Goal: Task Accomplishment & Management: Complete application form

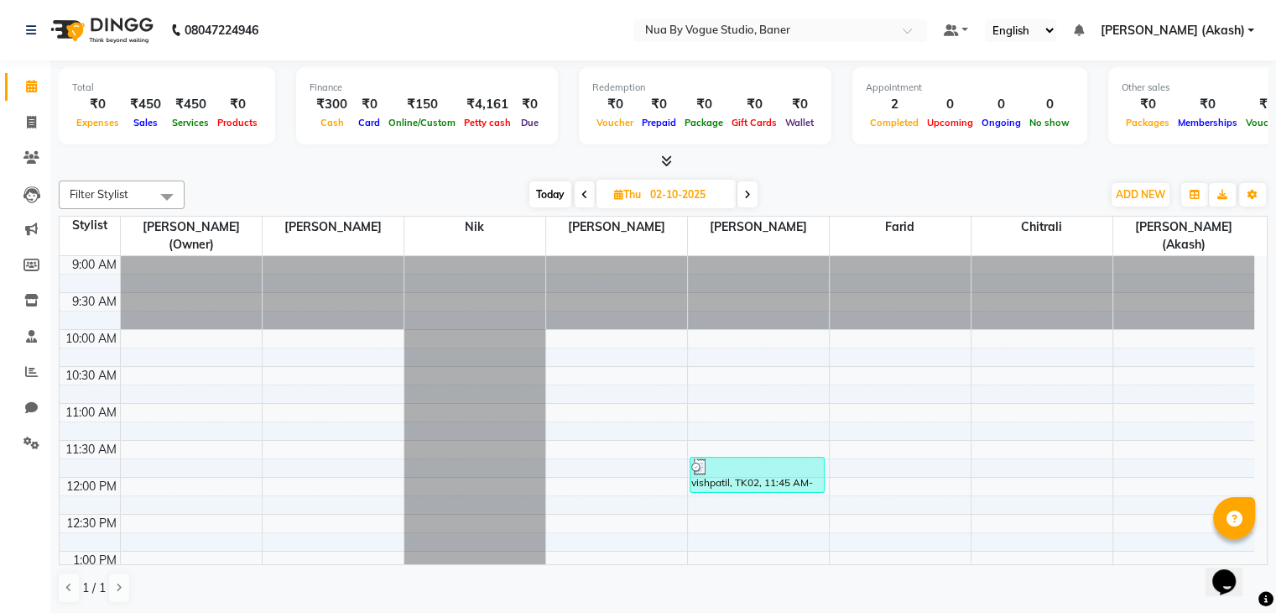
scroll to position [366, 0]
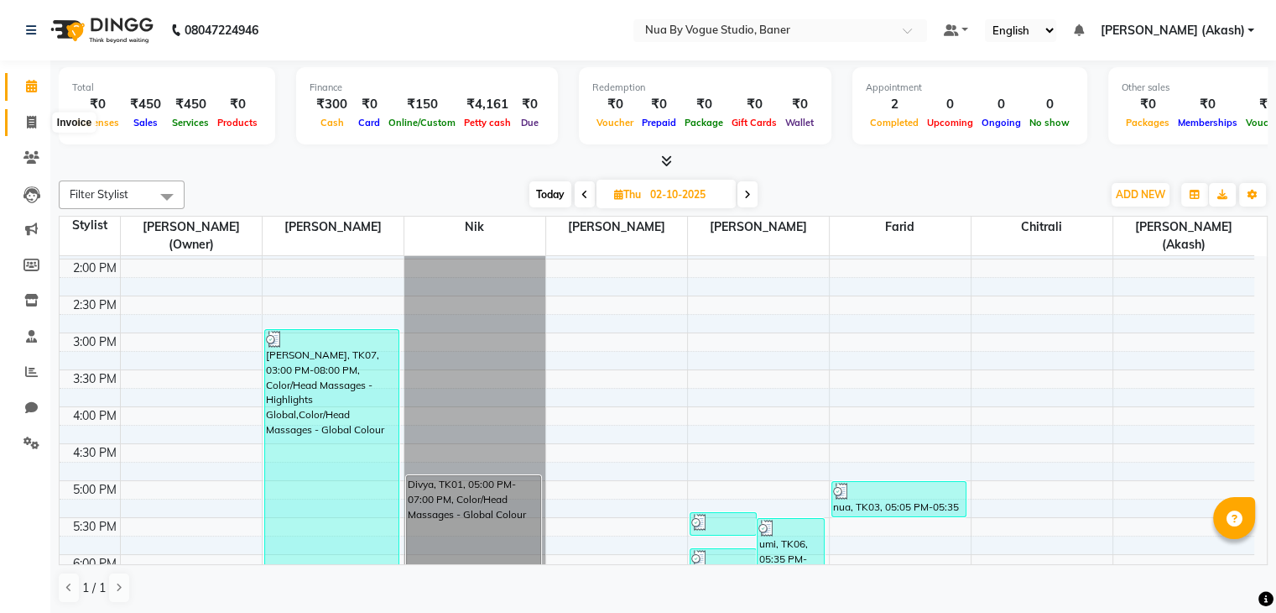
click at [32, 123] on icon at bounding box center [31, 122] width 9 height 13
select select "8764"
select select "service"
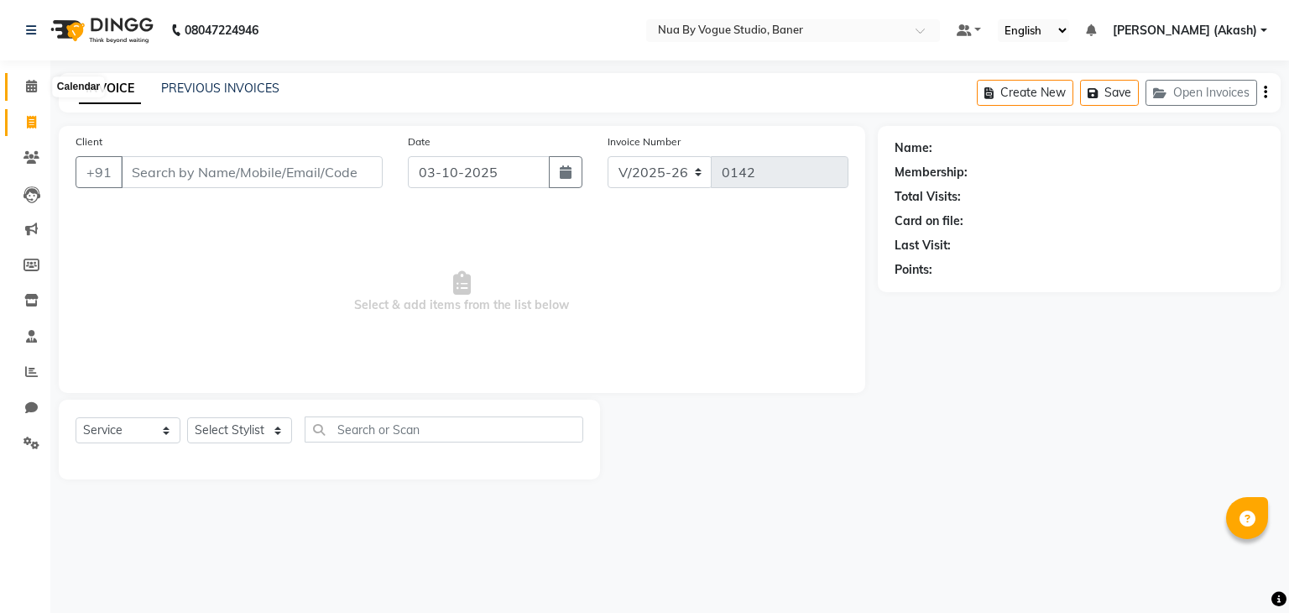
click at [30, 95] on span at bounding box center [31, 86] width 29 height 19
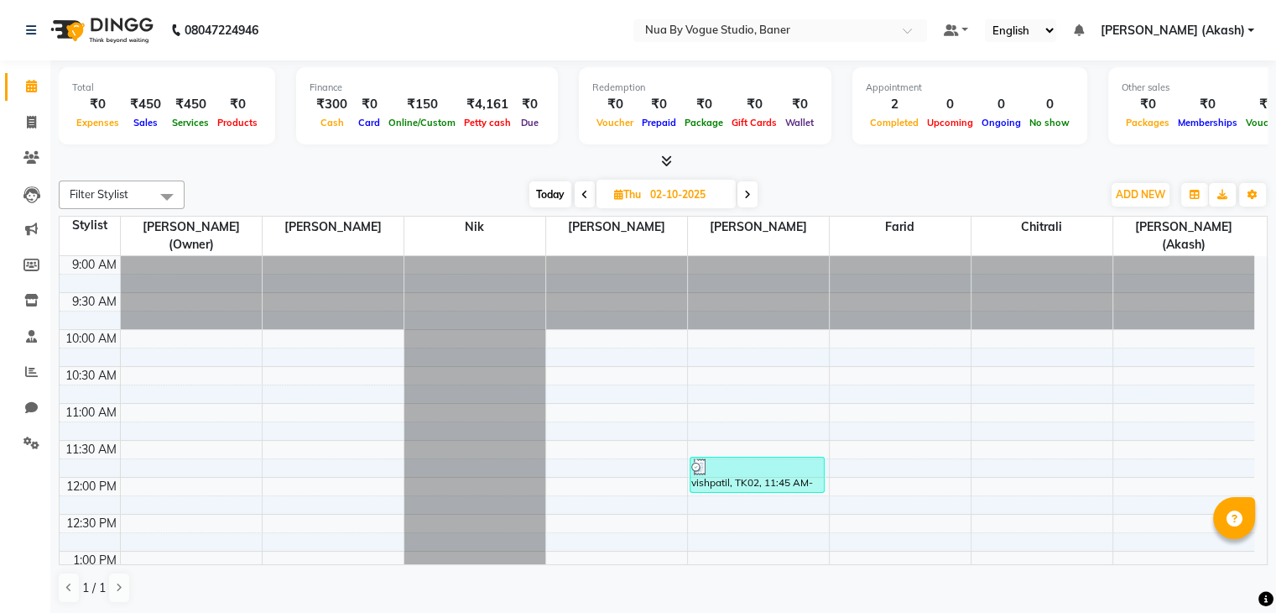
click at [140, 110] on div "₹450 Sales" at bounding box center [145, 113] width 44 height 37
click at [140, 110] on div "₹450" at bounding box center [145, 104] width 44 height 19
click at [27, 123] on icon at bounding box center [31, 122] width 9 height 13
select select "8764"
select select "service"
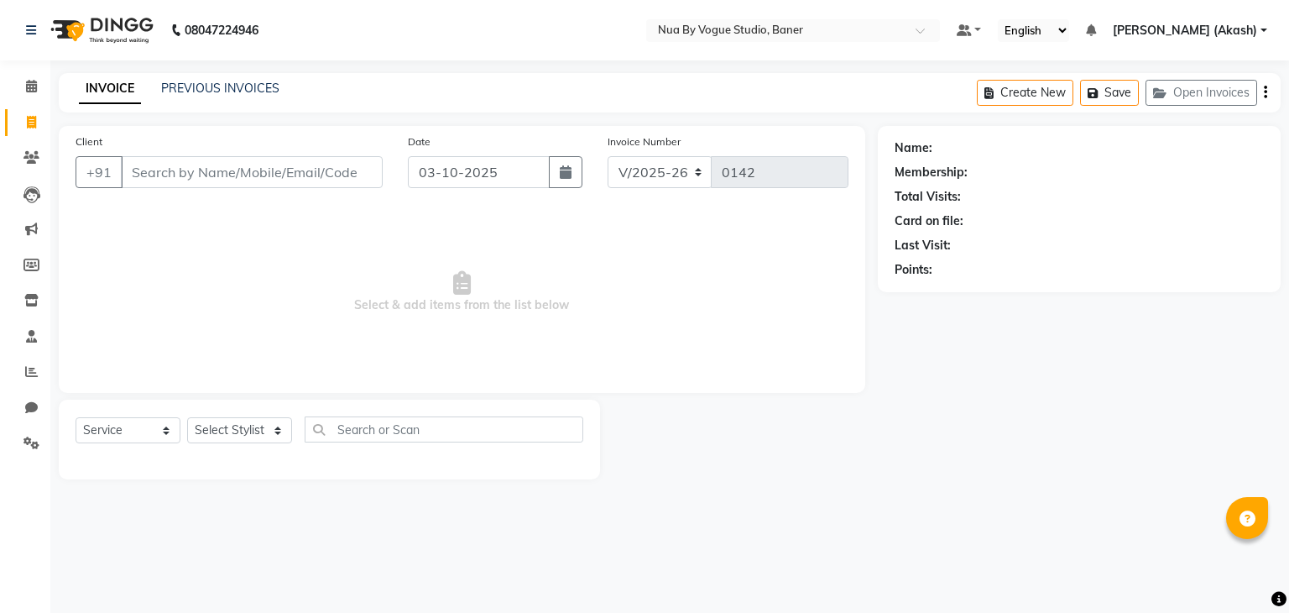
click at [245, 441] on div "Select Service Product Membership Package Voucher Prepaid Gift Card Select Styl…" at bounding box center [330, 435] width 508 height 39
click at [245, 441] on select "Select Stylist Chitrali [PERSON_NAME](Owner) [PERSON_NAME] [PERSON_NAME] (Akash…" at bounding box center [239, 430] width 105 height 26
select select "89263"
click at [187, 418] on select "Select Stylist Chitrali [PERSON_NAME](Owner) [PERSON_NAME] [PERSON_NAME] (Akash…" at bounding box center [239, 430] width 105 height 26
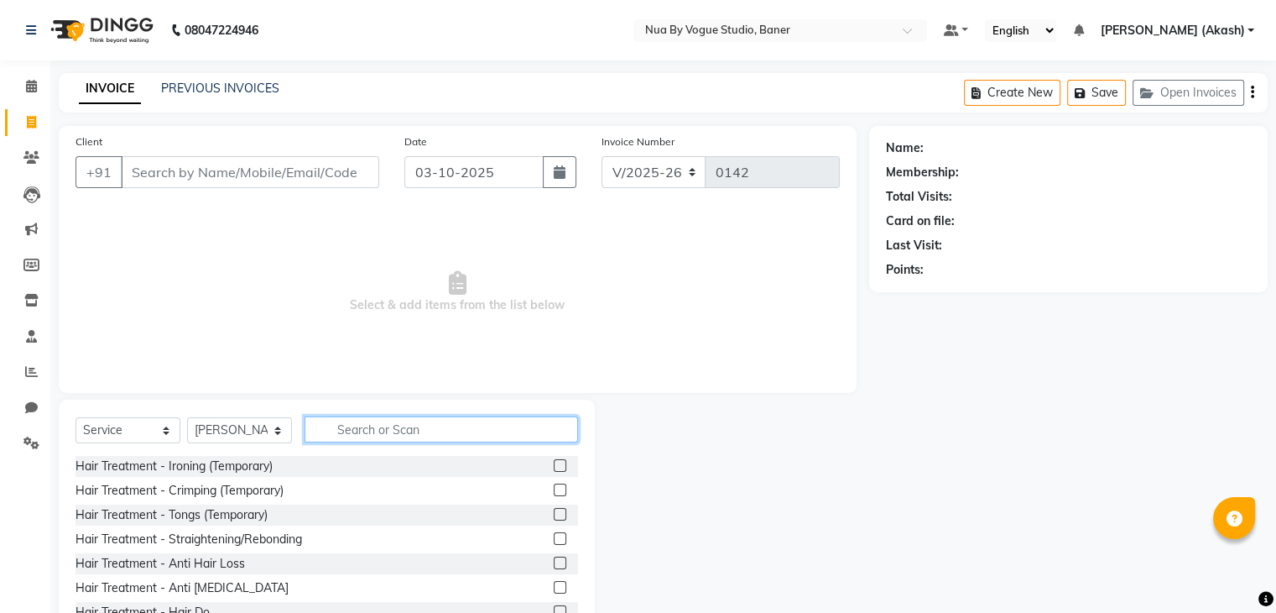
click at [325, 420] on input "text" at bounding box center [442, 429] width 274 height 26
type input "h"
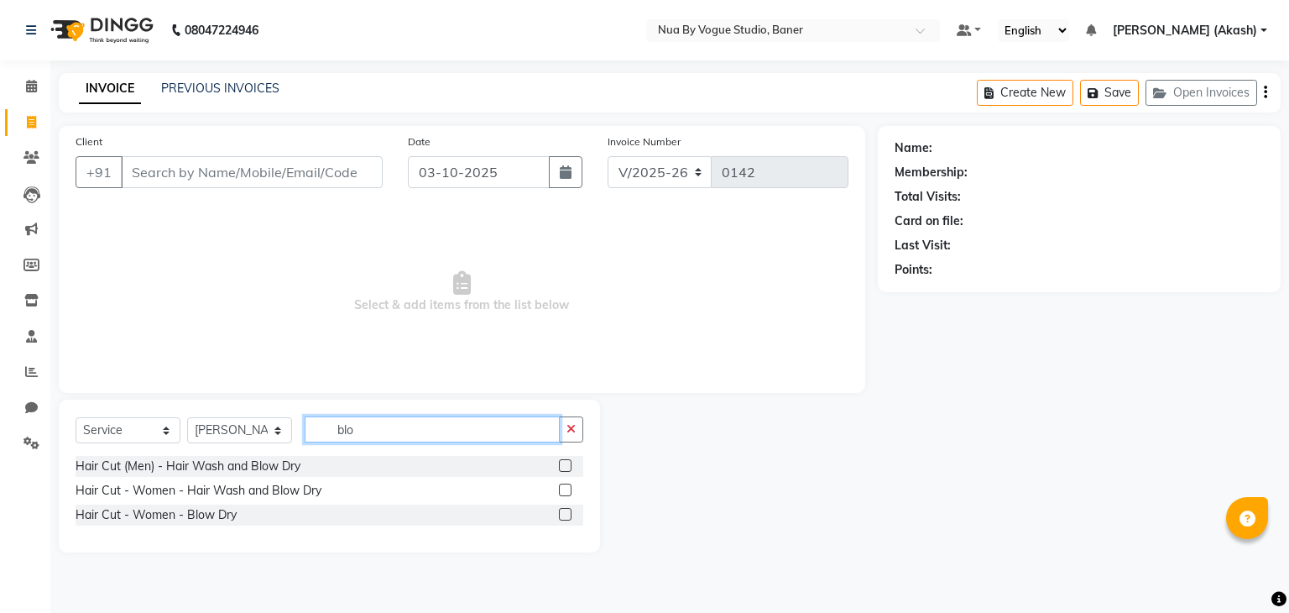
type input "blo"
click at [576, 493] on div at bounding box center [571, 490] width 24 height 21
click at [570, 493] on label at bounding box center [565, 489] width 13 height 13
click at [570, 493] on input "checkbox" at bounding box center [564, 490] width 11 height 11
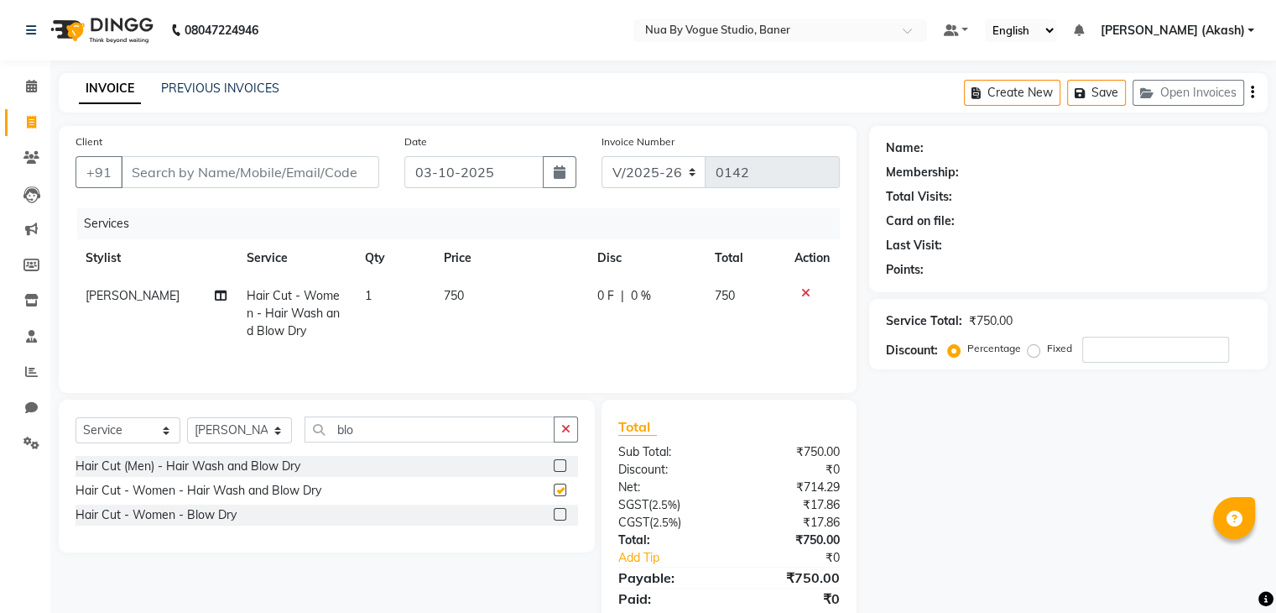
checkbox input "false"
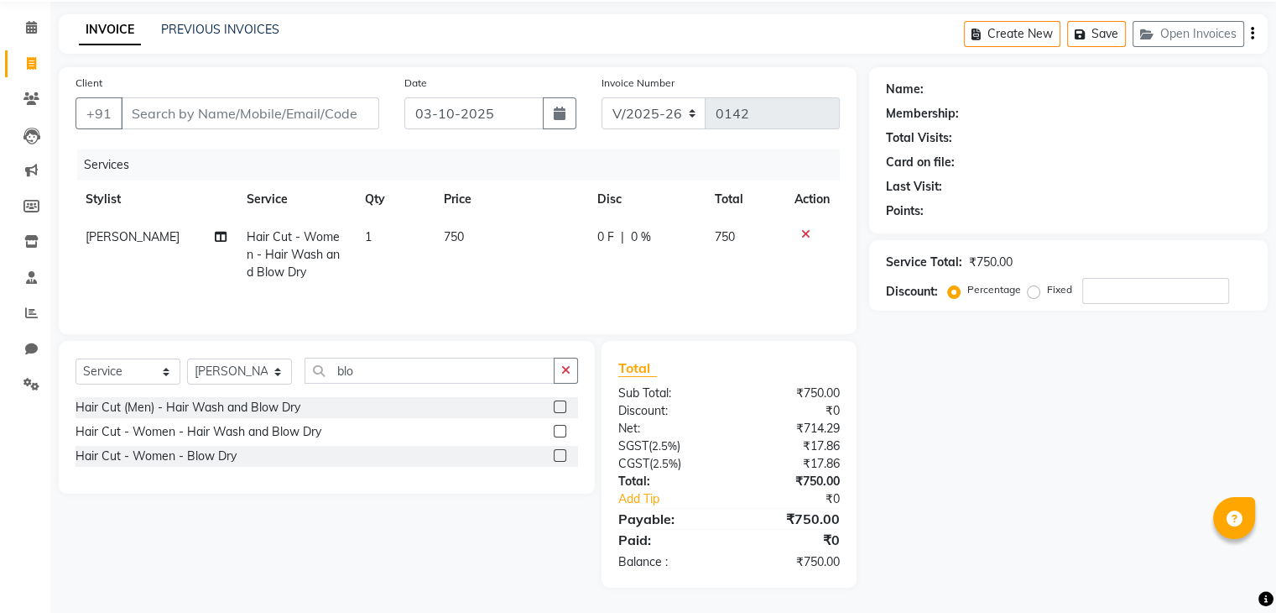
click at [637, 236] on span "0 %" at bounding box center [641, 237] width 20 height 18
select select "89263"
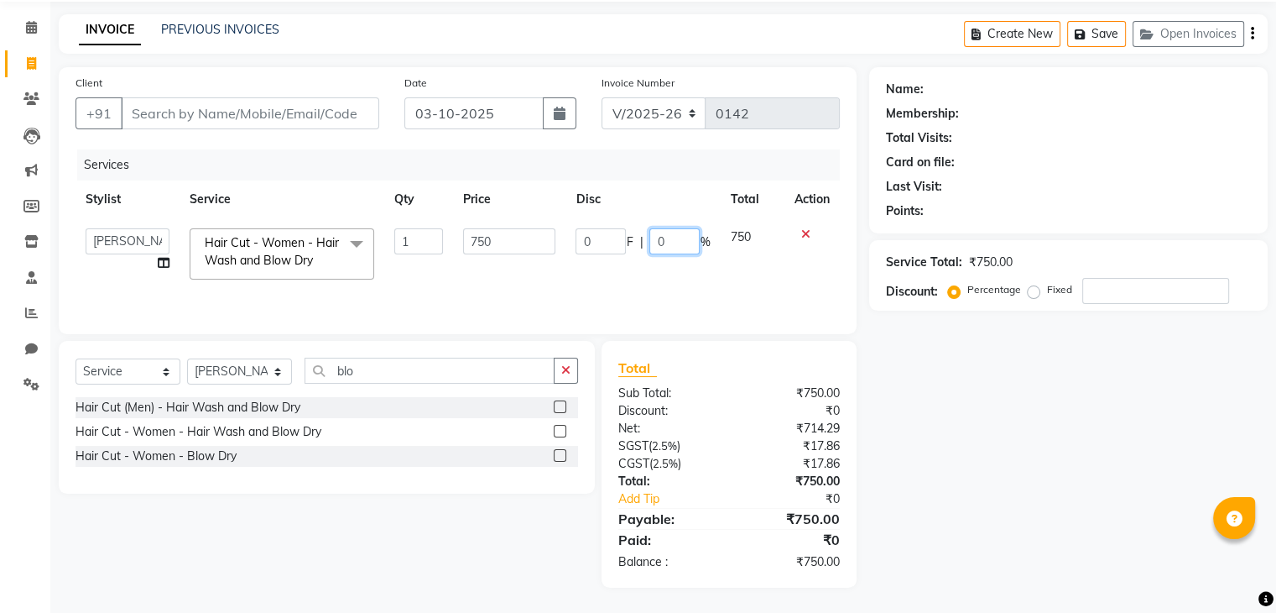
click at [691, 243] on input "0" at bounding box center [675, 241] width 50 height 26
type input "30"
click at [671, 265] on td "0 F | 30 %" at bounding box center [643, 253] width 154 height 71
select select "89263"
click at [267, 112] on input "Client" at bounding box center [250, 113] width 258 height 32
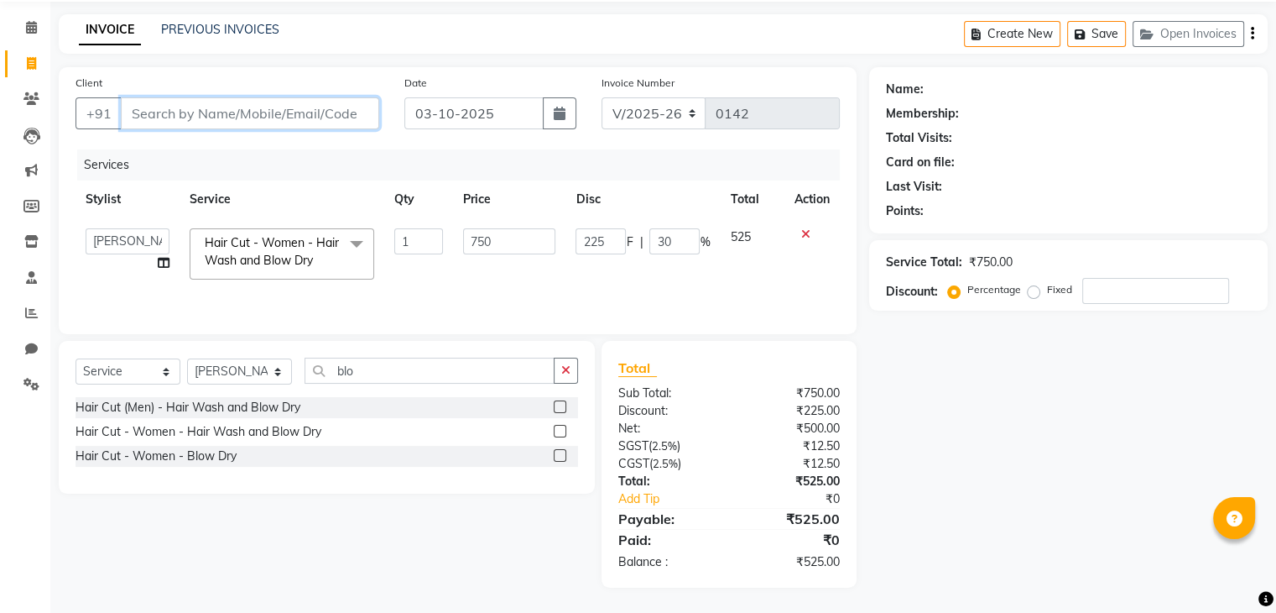
type input "9"
type input "0"
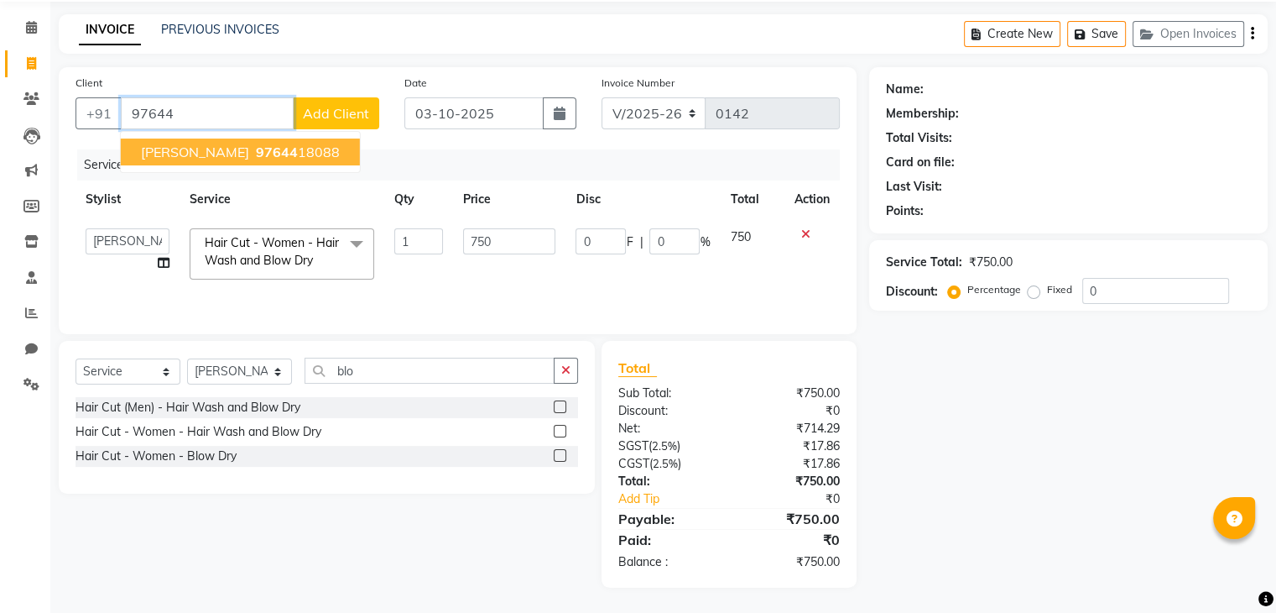
click at [256, 144] on span "97644" at bounding box center [277, 152] width 42 height 17
type input "9764418088"
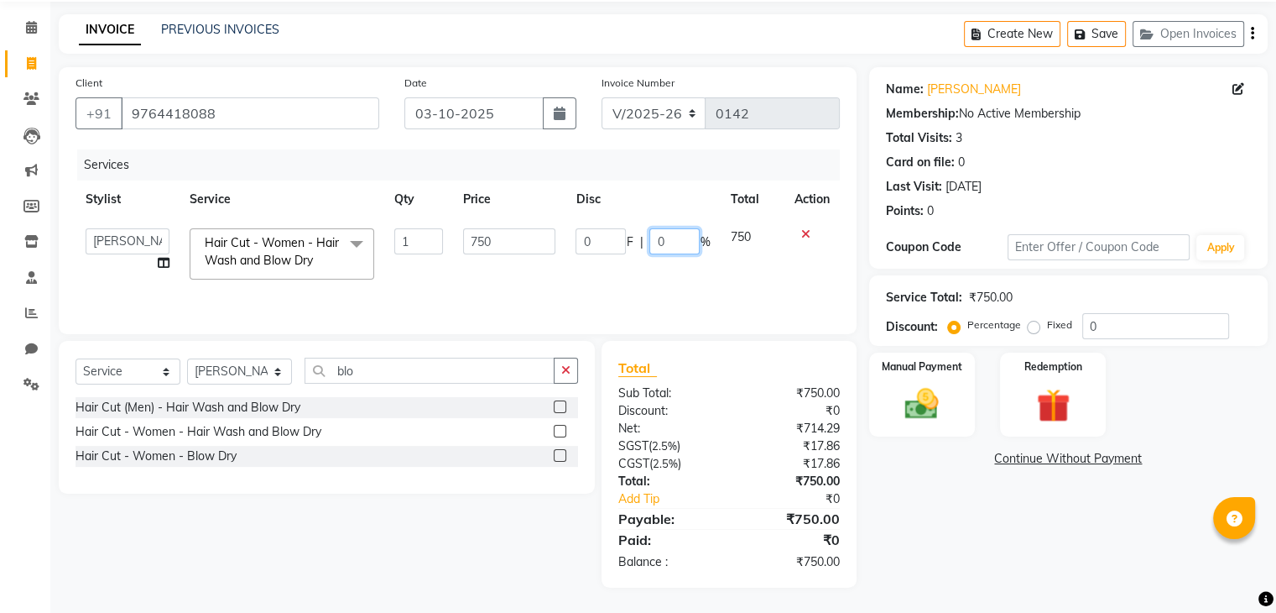
click at [662, 239] on input "0" at bounding box center [675, 241] width 50 height 26
type input "30"
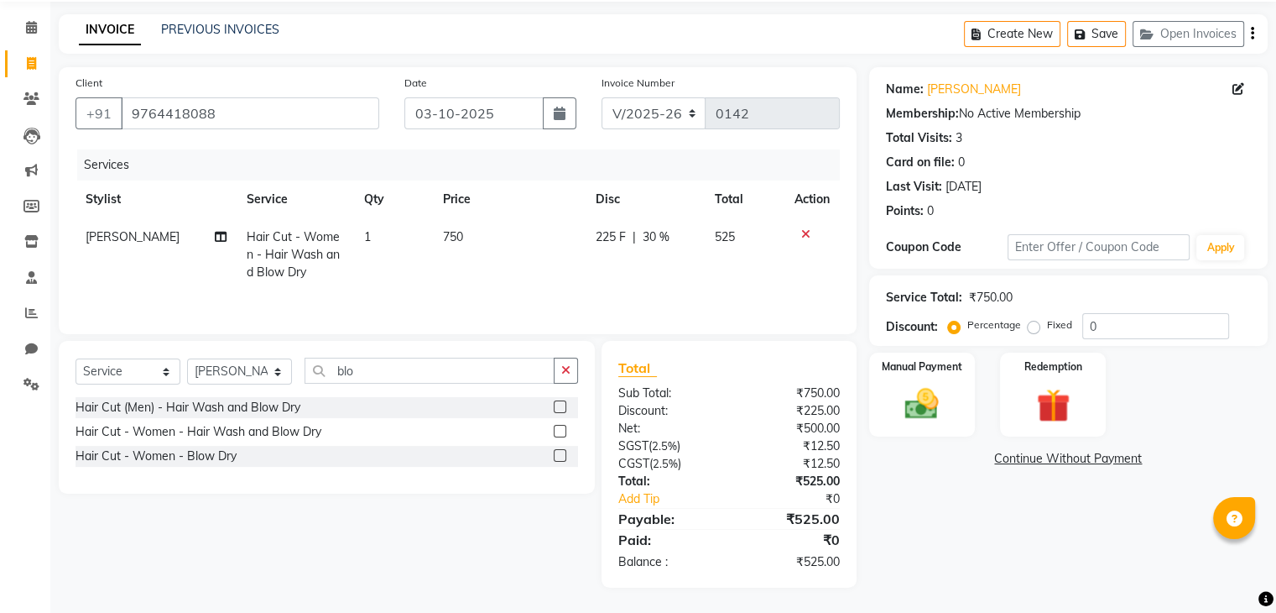
click at [683, 279] on td "225 F | 30 %" at bounding box center [645, 254] width 119 height 73
select select "89263"
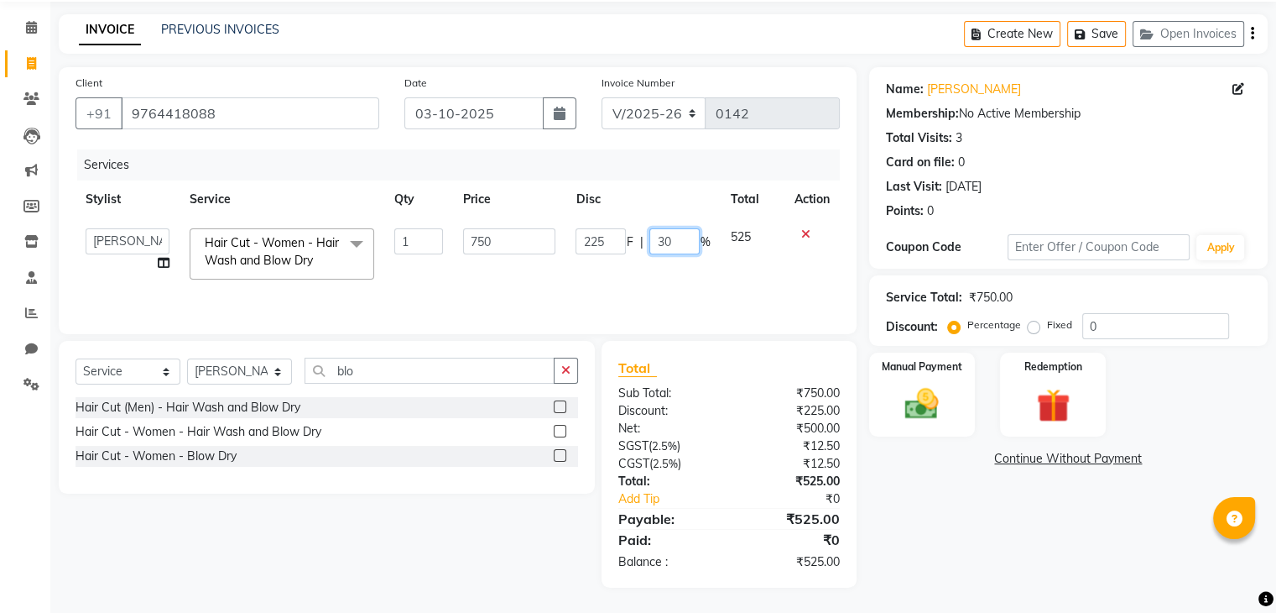
click at [691, 237] on input "30" at bounding box center [675, 241] width 50 height 26
type input "3"
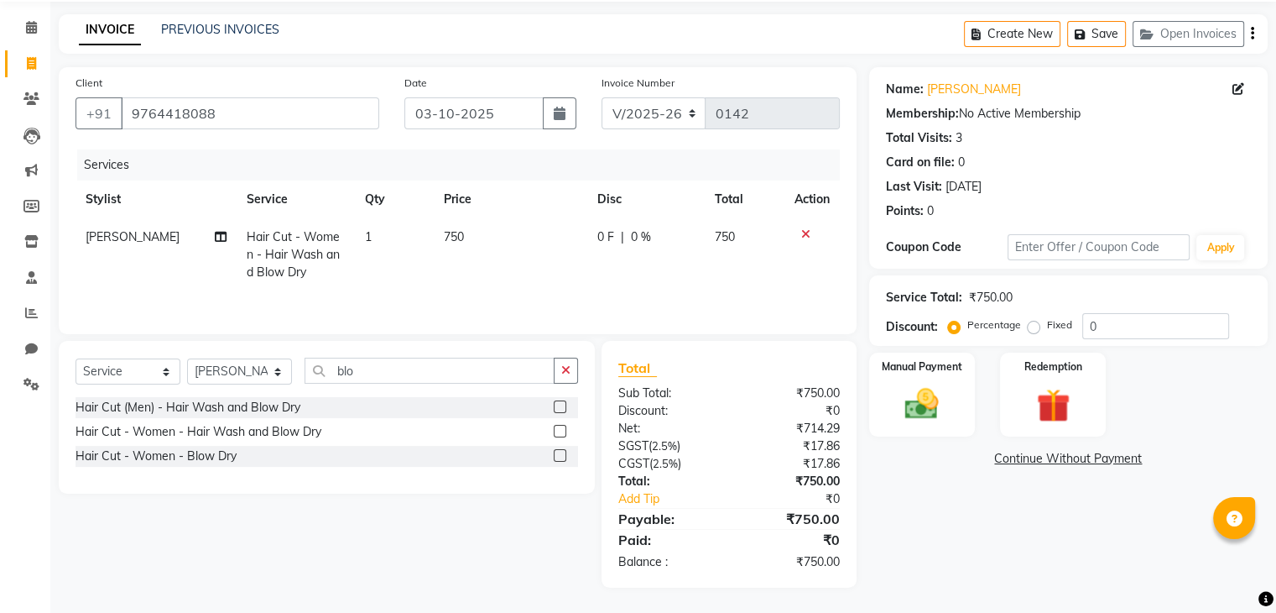
click at [608, 229] on span "0 F" at bounding box center [606, 237] width 17 height 18
select select "89263"
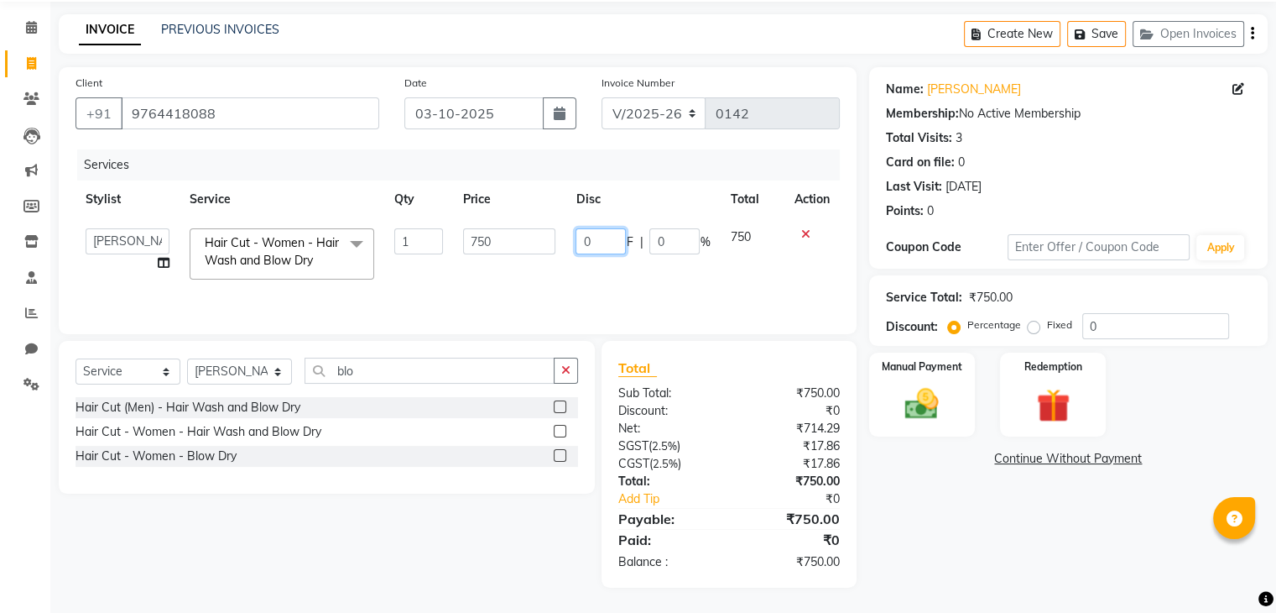
click at [608, 231] on input "0" at bounding box center [601, 241] width 50 height 26
type input "450"
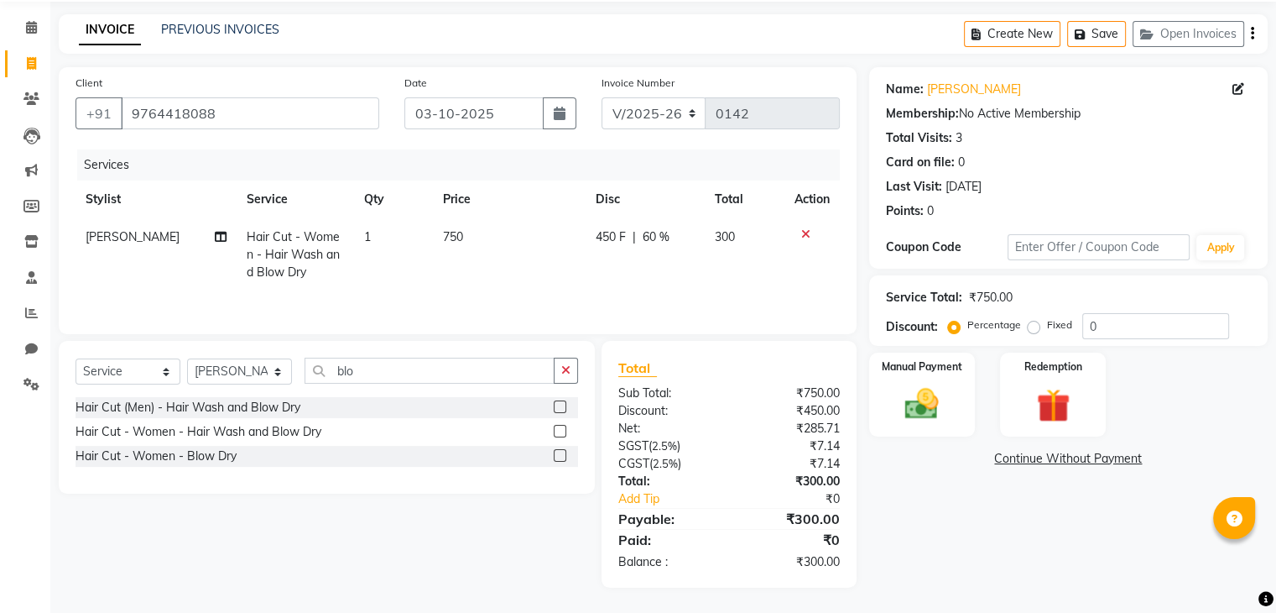
click at [619, 259] on td "450 F | 60 %" at bounding box center [645, 254] width 119 height 73
select select "89263"
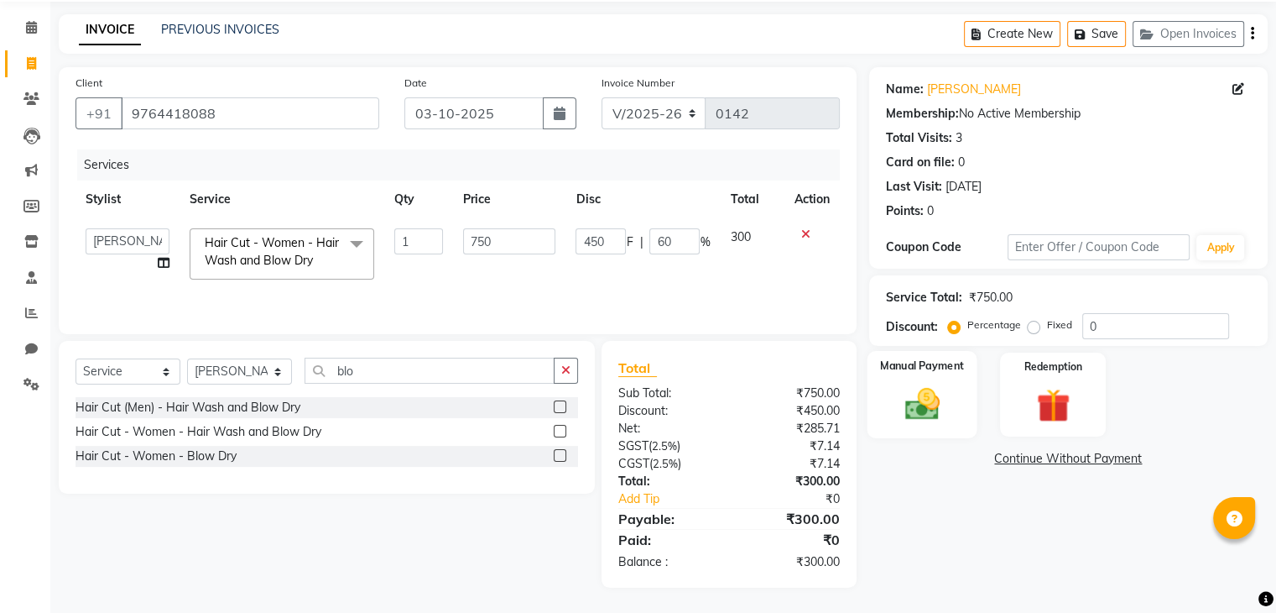
click at [913, 402] on img at bounding box center [922, 404] width 56 height 40
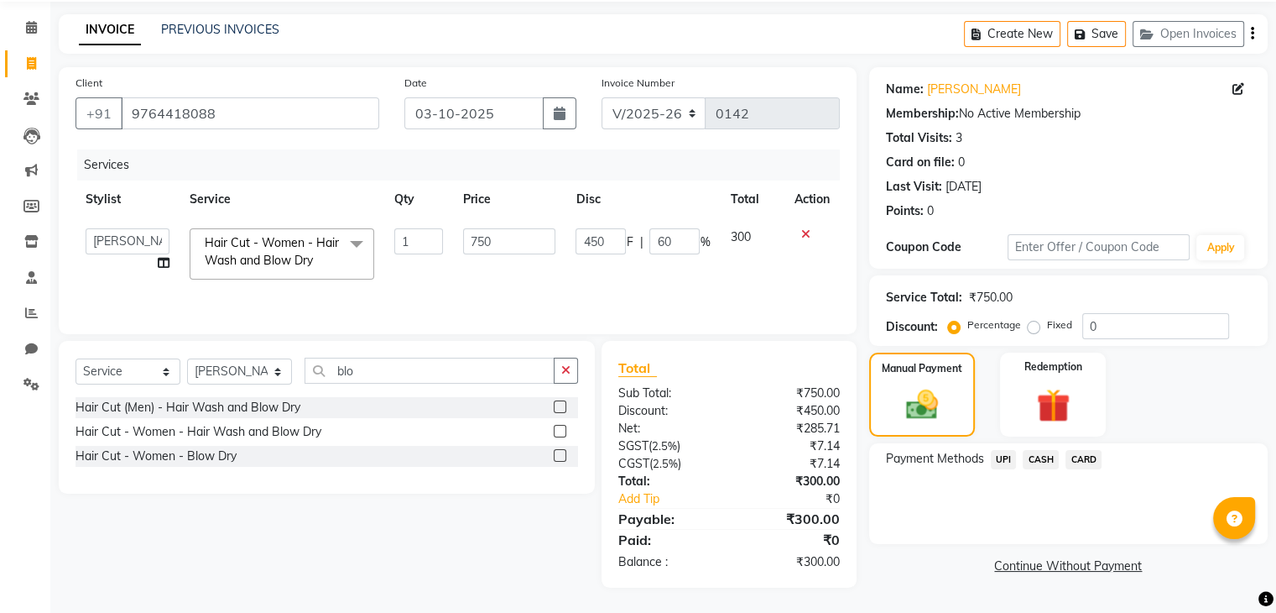
click at [1000, 451] on span "UPI" at bounding box center [1004, 459] width 26 height 19
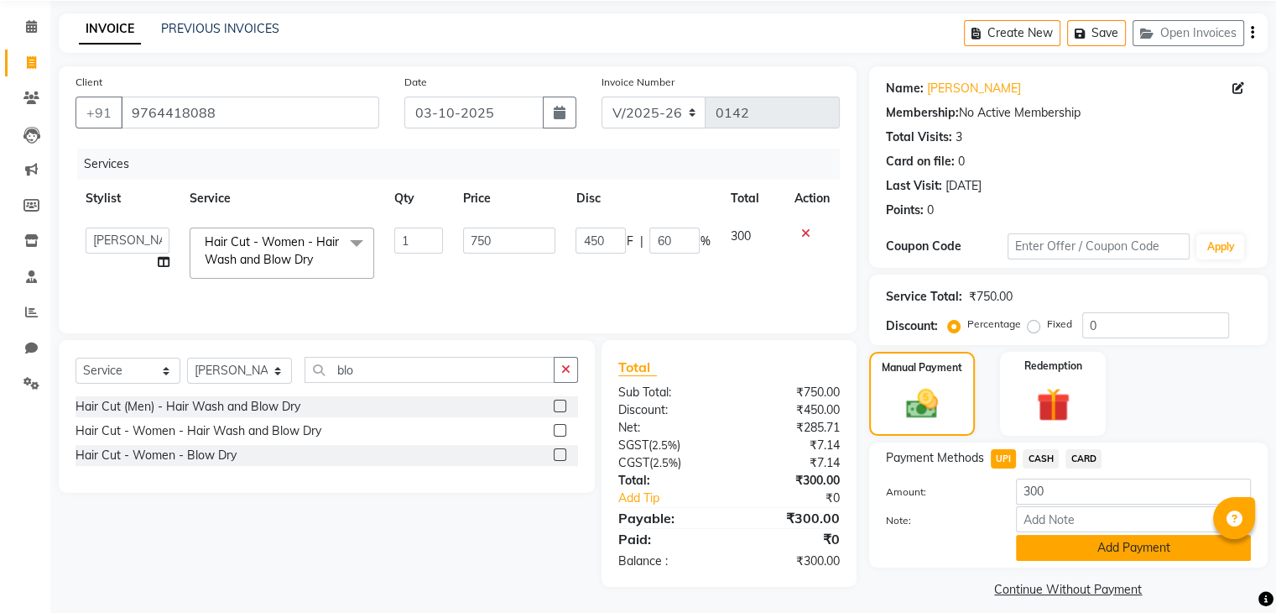
click at [1051, 550] on button "Add Payment" at bounding box center [1133, 548] width 235 height 26
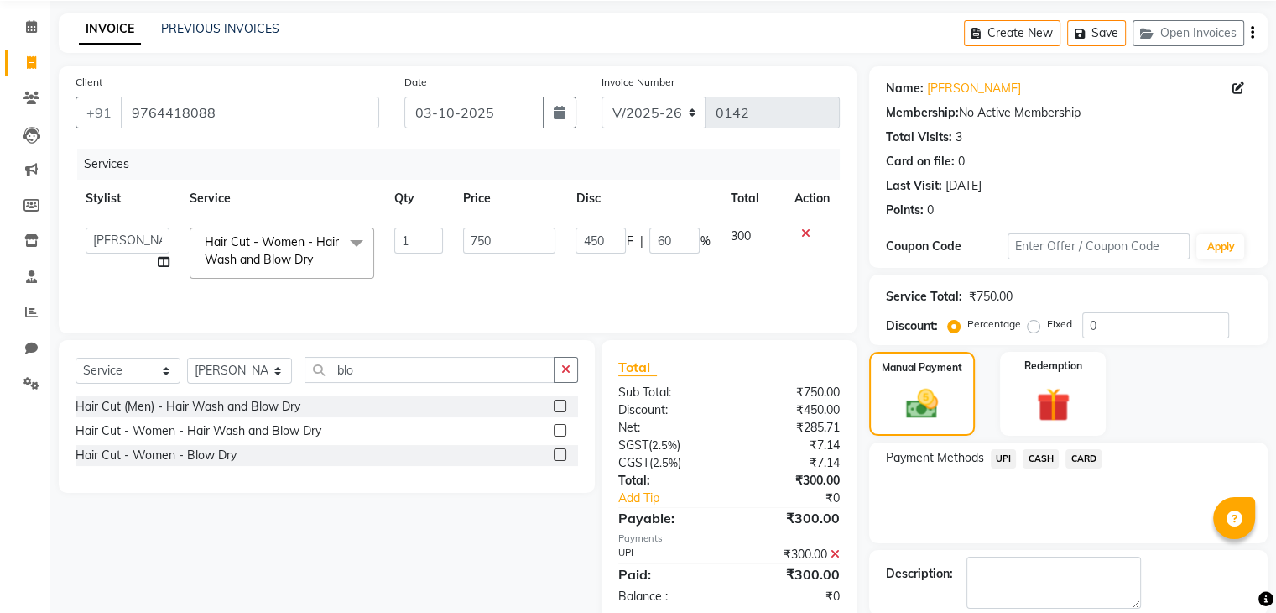
scroll to position [144, 0]
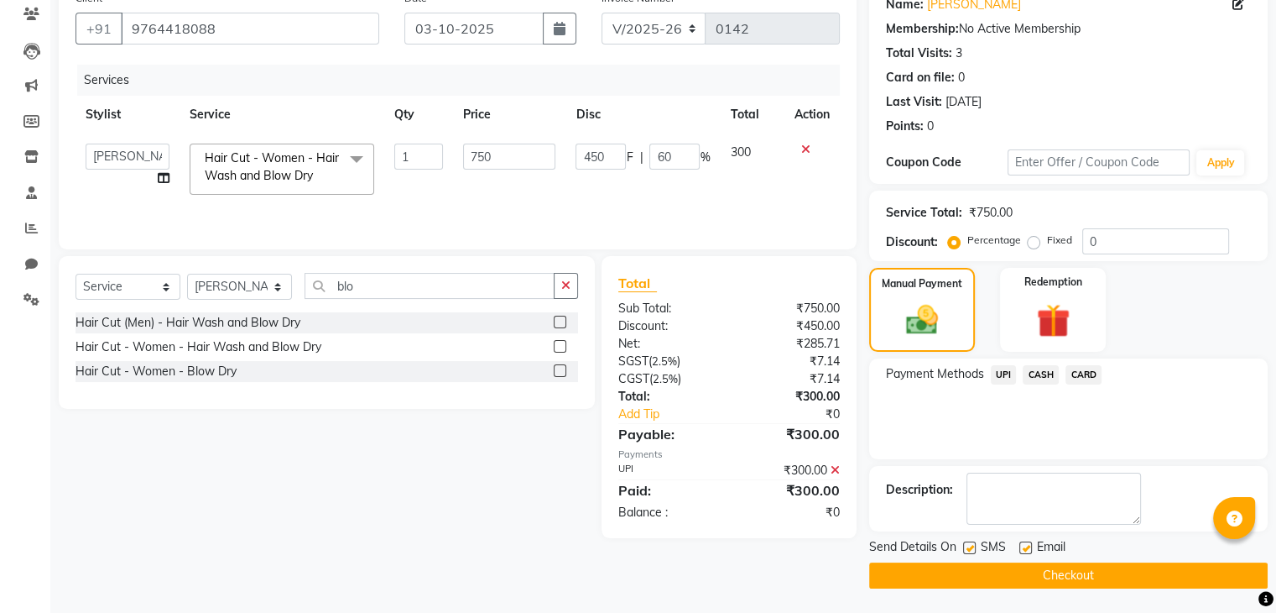
click at [968, 572] on button "Checkout" at bounding box center [1068, 575] width 399 height 26
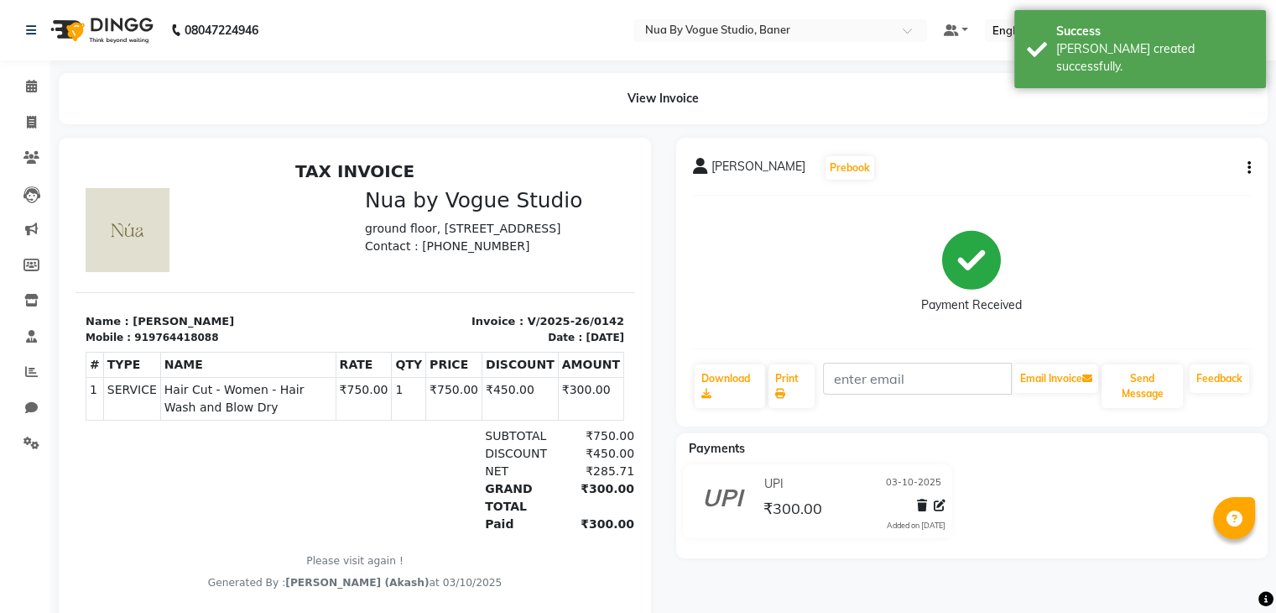
click at [107, 31] on img at bounding box center [100, 30] width 115 height 47
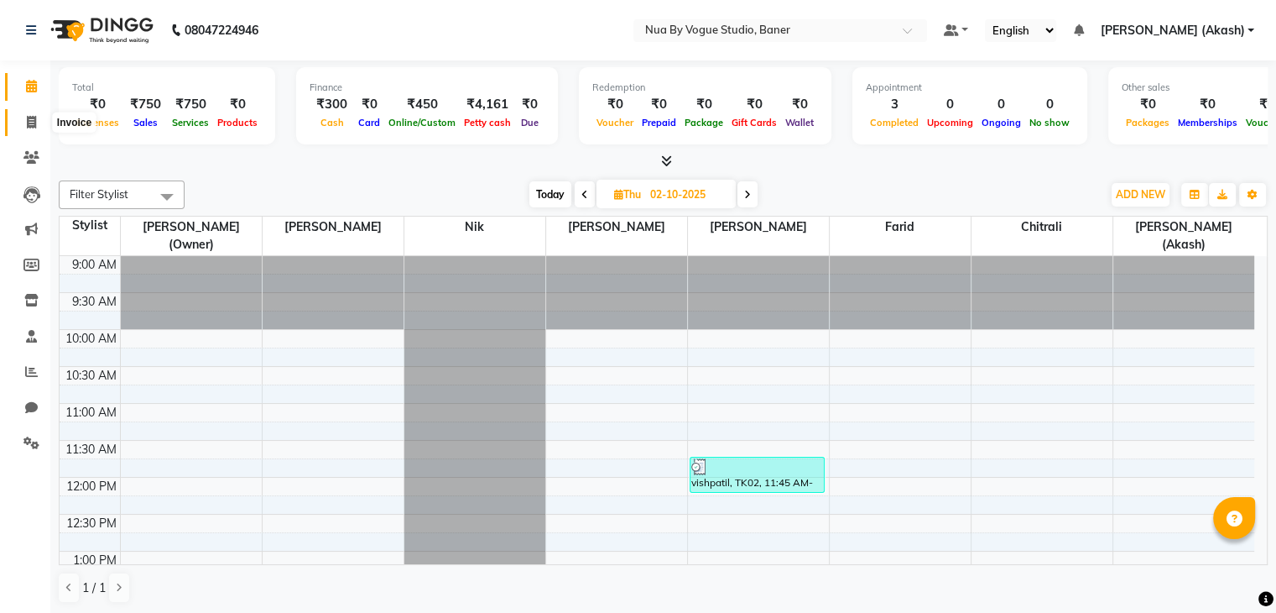
click at [34, 128] on icon at bounding box center [31, 122] width 9 height 13
select select "8764"
select select "service"
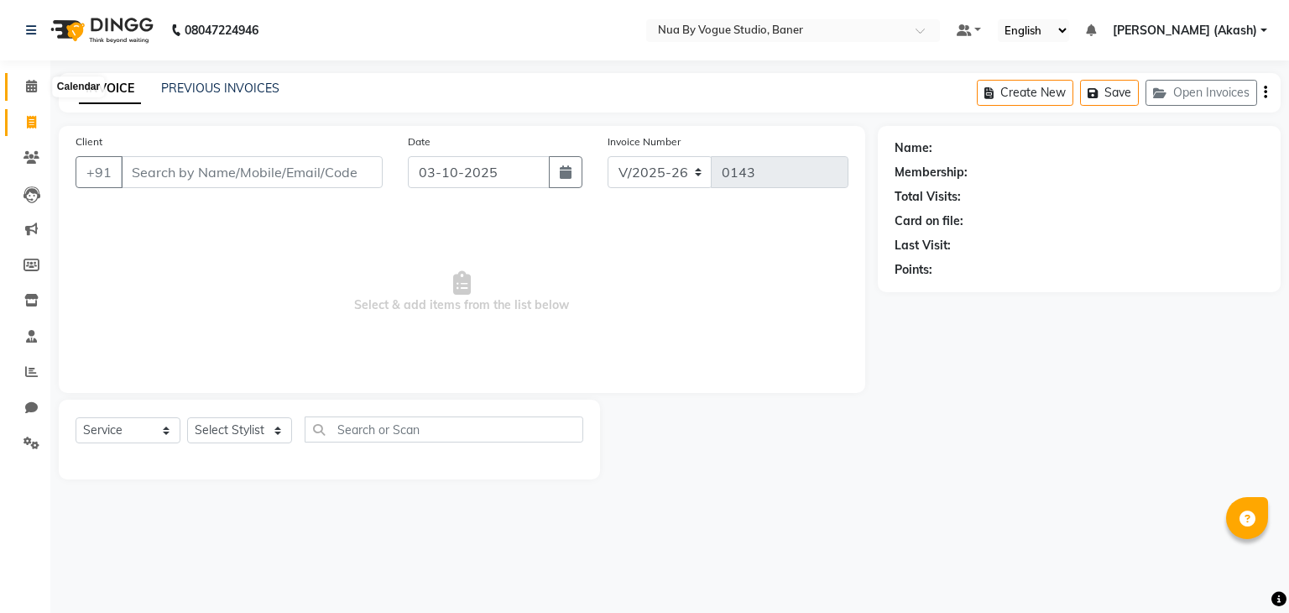
click at [27, 89] on icon at bounding box center [31, 86] width 11 height 13
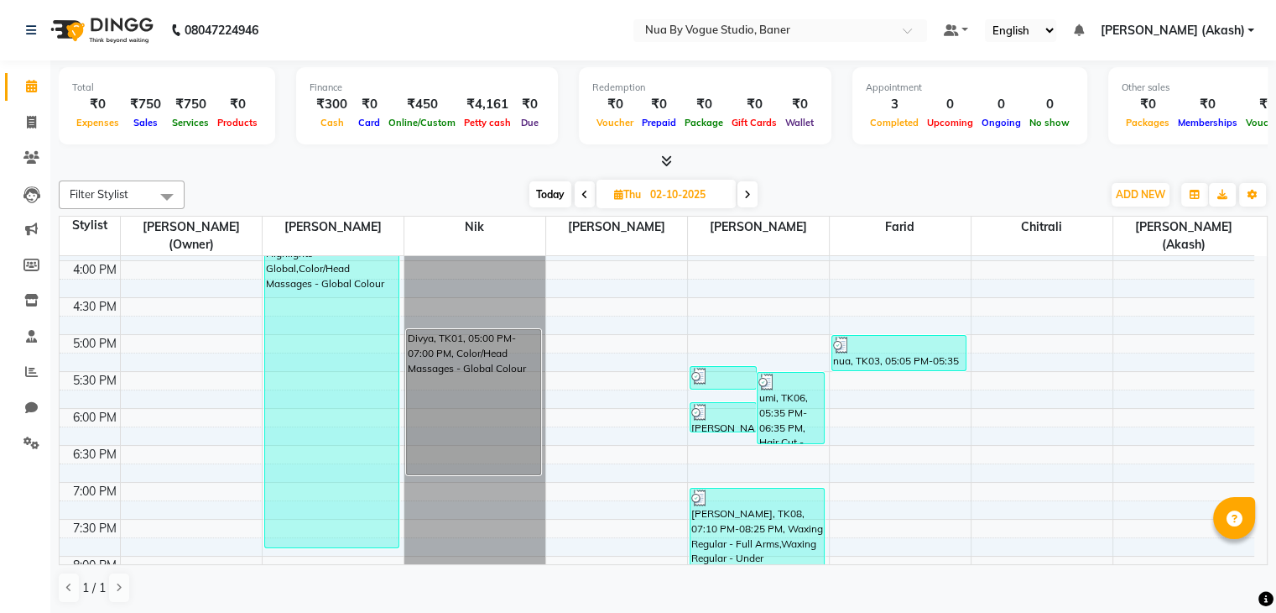
scroll to position [442, 0]
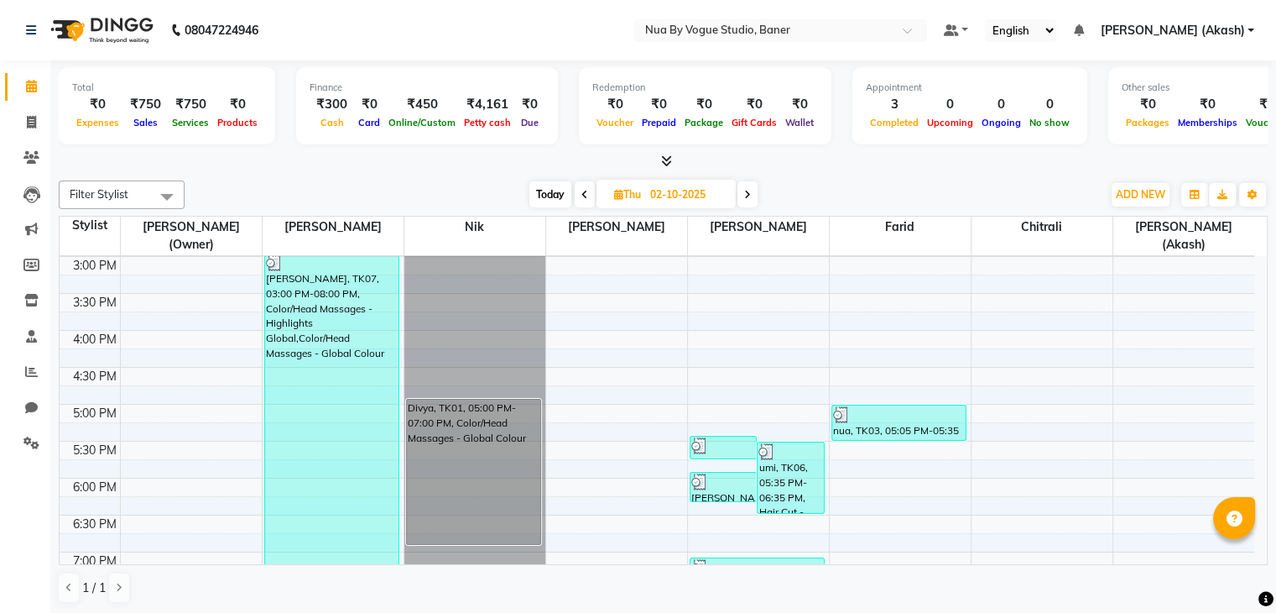
click at [749, 185] on span at bounding box center [748, 194] width 20 height 26
type input "03-10-2025"
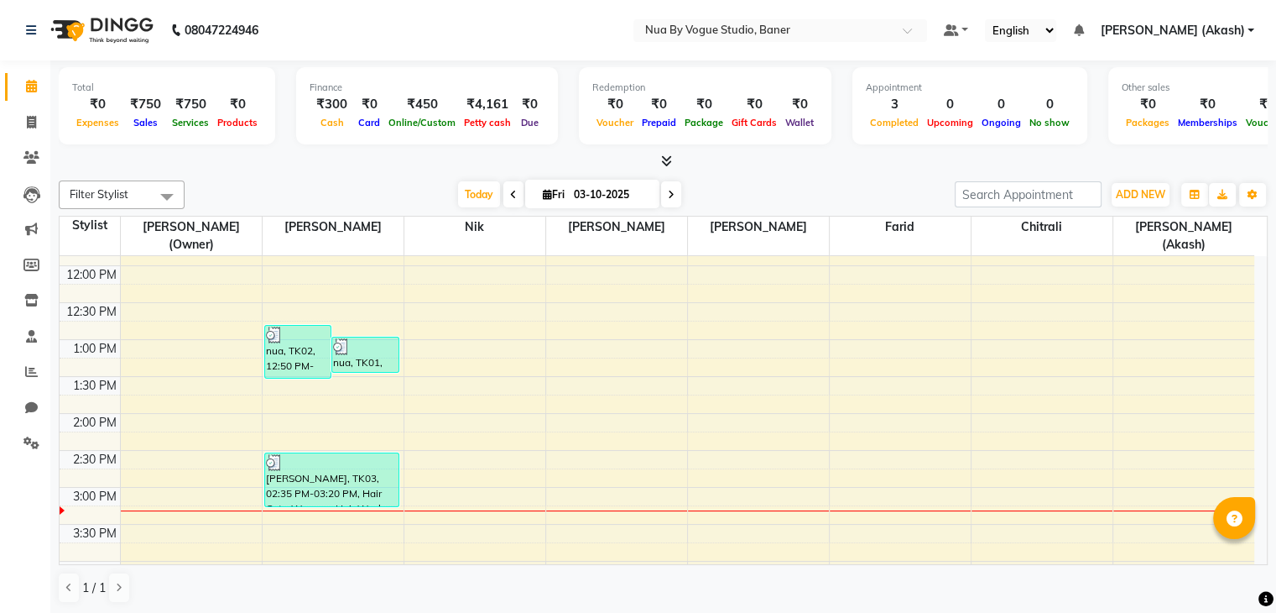
scroll to position [0, 0]
